Goal: Navigation & Orientation: Find specific page/section

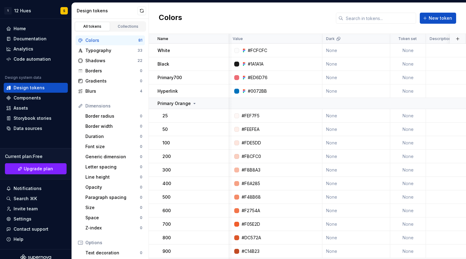
scroll to position [0, 1]
click at [92, 52] on div "Typography" at bounding box center [111, 50] width 52 height 6
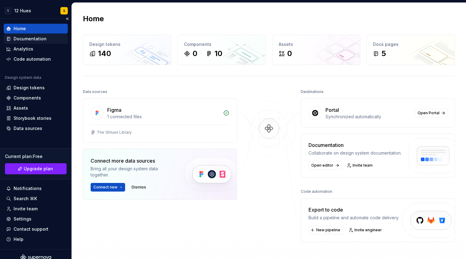
click at [34, 41] on div "Documentation" at bounding box center [30, 39] width 33 height 6
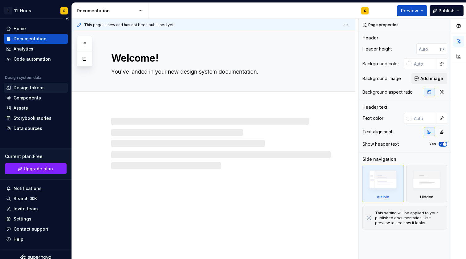
type textarea "*"
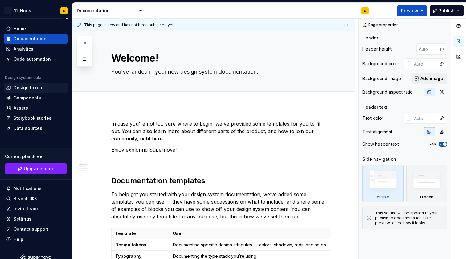
click at [32, 89] on div "Design tokens" at bounding box center [29, 88] width 31 height 6
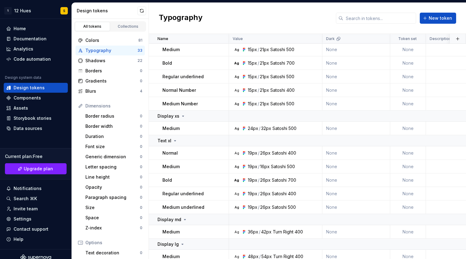
scroll to position [343, 0]
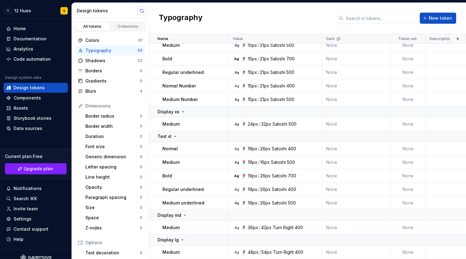
click at [141, 12] on button "button" at bounding box center [142, 10] width 9 height 9
